Goal: Task Accomplishment & Management: Manage account settings

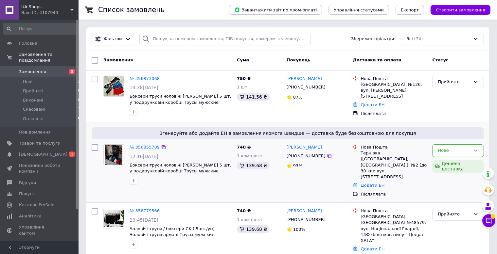
click at [148, 151] on div "№ 356855789 12:16[DATE] Боксери труси чоловічі [PERSON_NAME] 5 шт. у подарунков…" at bounding box center [180, 165] width 107 height 46
click at [148, 149] on div "№ 356855789" at bounding box center [144, 148] width 31 height 8
click at [148, 148] on link "№ 356855789" at bounding box center [145, 147] width 30 height 5
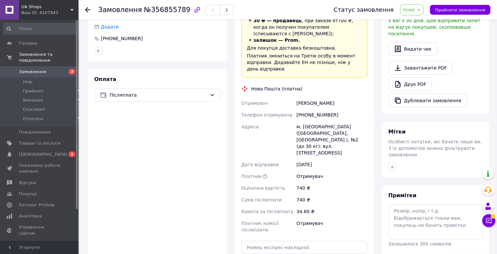
scroll to position [281, 0]
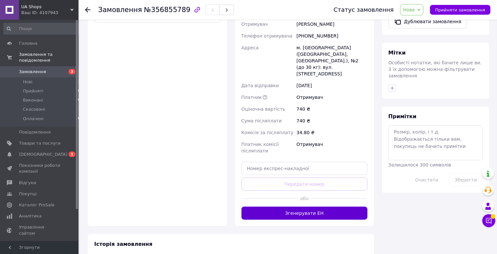
click at [299, 207] on button "Згенерувати ЕН" at bounding box center [304, 213] width 126 height 13
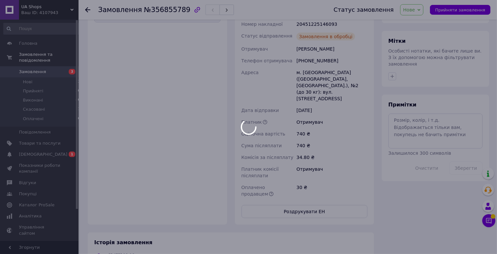
scroll to position [273, 0]
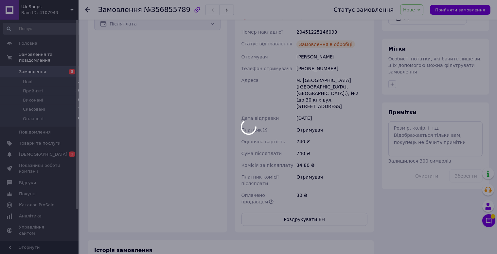
drag, startPoint x: 415, startPoint y: 11, endPoint x: 417, endPoint y: 14, distance: 3.5
click at [415, 12] on div at bounding box center [248, 127] width 497 height 254
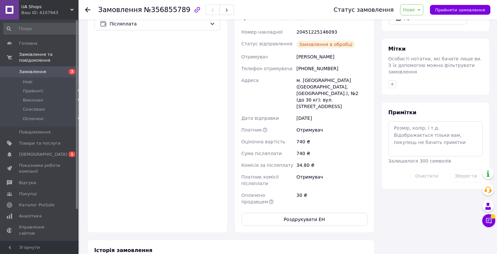
click at [422, 14] on span "Нове" at bounding box center [411, 9] width 23 height 11
click at [420, 22] on li "Прийнято" at bounding box center [415, 23] width 30 height 10
click at [302, 51] on div "[PERSON_NAME]" at bounding box center [332, 57] width 74 height 12
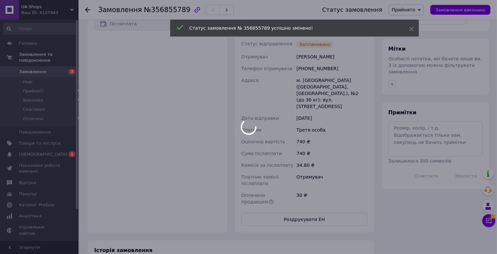
click at [304, 44] on body "UA Shops Ваш ID: 4107943 Сайт UA Shops Кабінет покупця Перевірити стан системи …" at bounding box center [248, 34] width 497 height 615
click at [304, 51] on div "[PERSON_NAME]" at bounding box center [332, 57] width 74 height 12
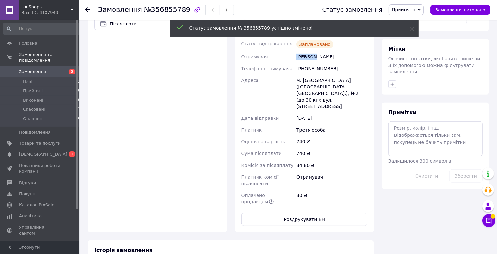
copy div "[PERSON_NAME]"
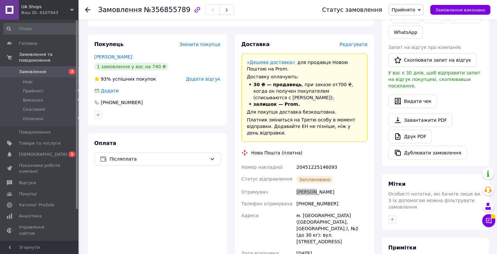
scroll to position [173, 0]
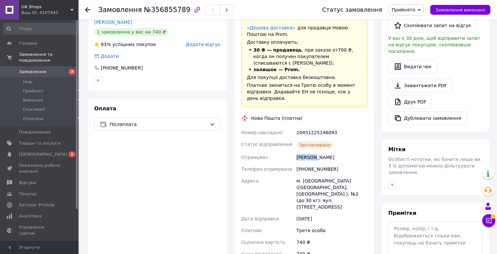
click at [313, 175] on div "м. [GEOGRAPHIC_DATA] ([GEOGRAPHIC_DATA], [GEOGRAPHIC_DATA].), №2 (до 30 кг): ву…" at bounding box center [332, 194] width 74 height 38
copy div "[GEOGRAPHIC_DATA]"
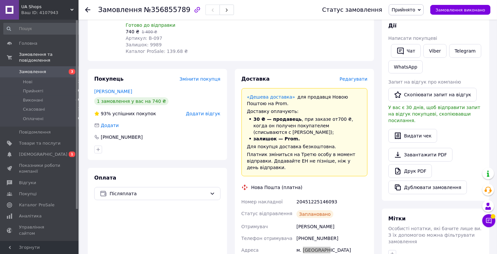
scroll to position [138, 0]
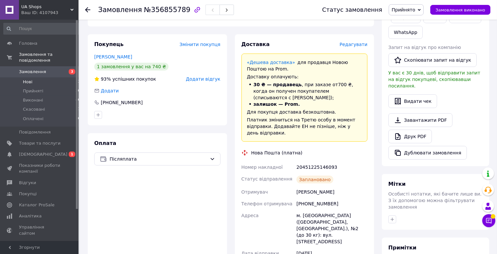
click at [59, 79] on li "Нові 3" at bounding box center [42, 82] width 84 height 9
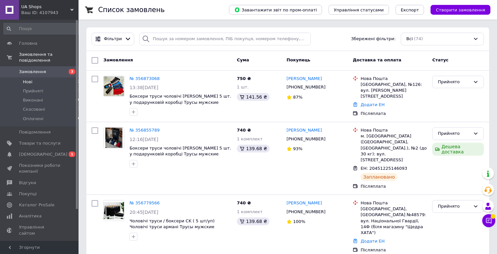
click at [59, 79] on li "Нові 2" at bounding box center [42, 82] width 84 height 9
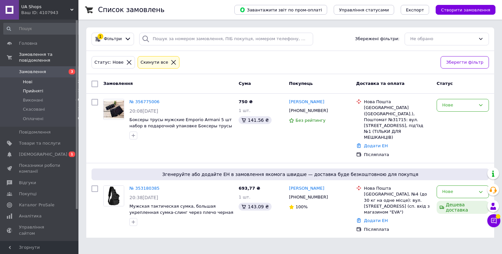
click at [59, 87] on li "Прийняті 21" at bounding box center [42, 91] width 84 height 9
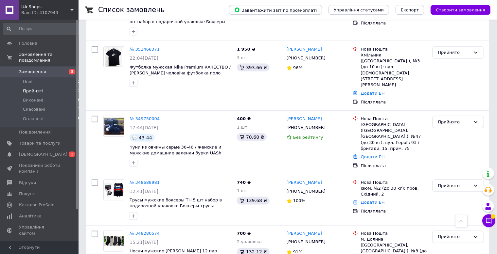
scroll to position [1044, 0]
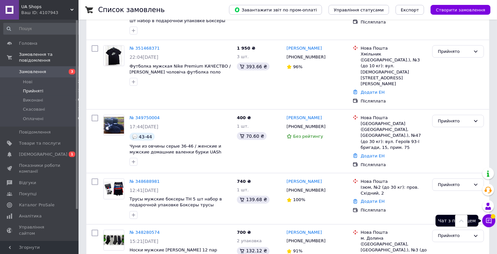
click at [493, 220] on button "Чат з покупцем" at bounding box center [488, 221] width 13 height 13
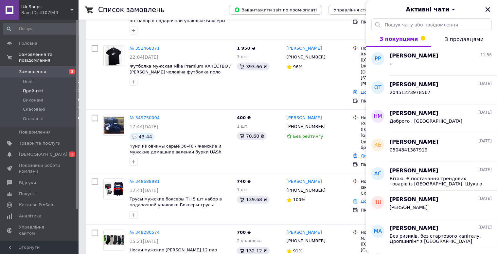
click at [61, 69] on span "Замовлення" at bounding box center [40, 72] width 42 height 6
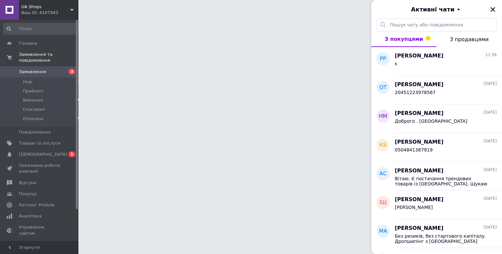
click at [494, 9] on icon "Закрити" at bounding box center [493, 9] width 5 height 5
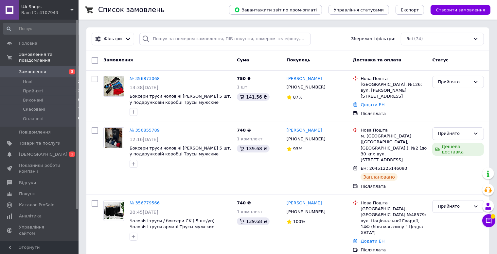
click at [51, 8] on span "UA Shops" at bounding box center [45, 7] width 49 height 6
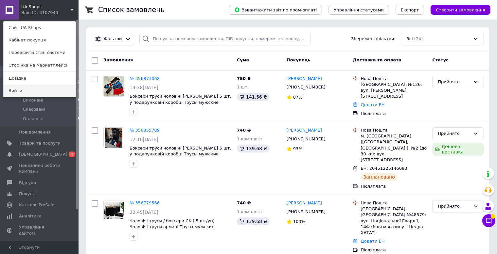
click at [44, 90] on link "Вийти" at bounding box center [40, 91] width 72 height 12
